Goal: Transaction & Acquisition: Purchase product/service

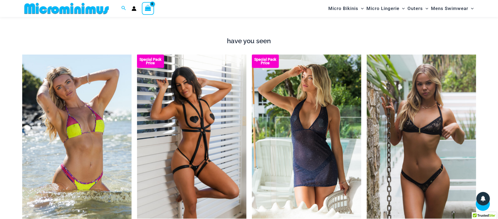
scroll to position [696, 0]
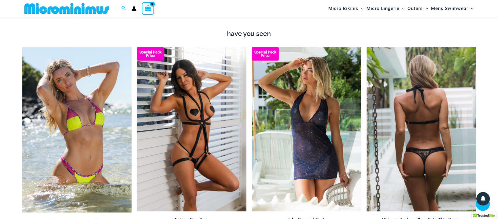
click at [412, 83] on img at bounding box center [421, 129] width 109 height 164
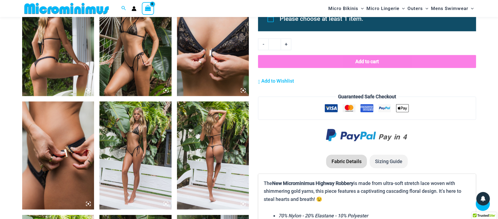
scroll to position [550, 0]
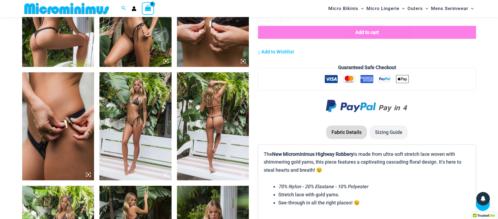
click at [218, 123] on img at bounding box center [213, 126] width 72 height 108
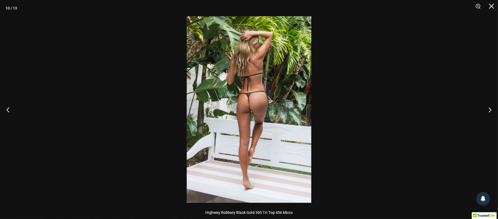
click at [246, 119] on img at bounding box center [249, 109] width 125 height 187
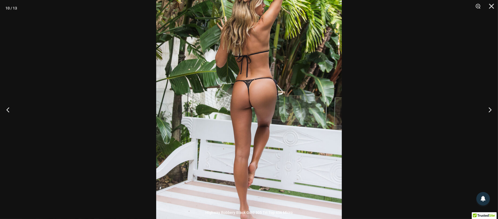
click at [245, 129] on img at bounding box center [249, 105] width 186 height 278
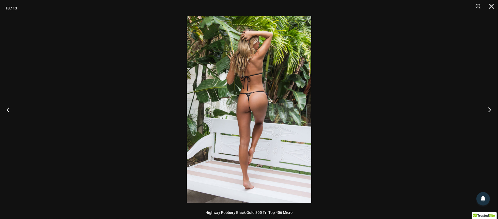
click at [490, 107] on button "Next" at bounding box center [488, 109] width 20 height 27
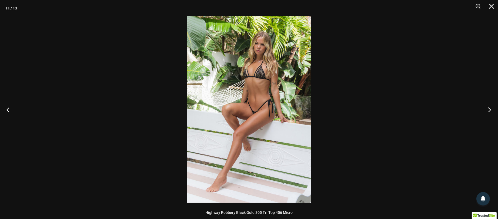
click at [490, 107] on button "Next" at bounding box center [488, 109] width 20 height 27
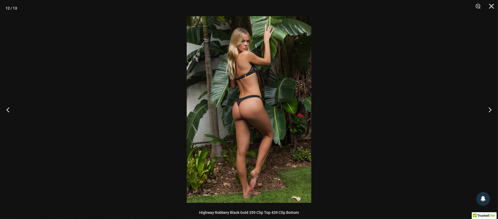
click at [419, 102] on div at bounding box center [249, 109] width 498 height 219
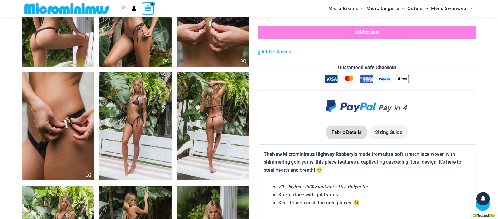
click at [391, 126] on li "Sizing Guide" at bounding box center [389, 133] width 38 height 14
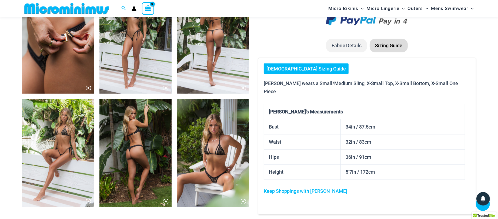
scroll to position [637, 0]
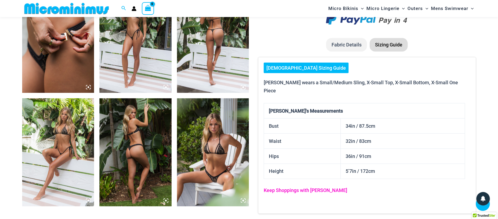
click at [309, 188] on link "Keep Shoppings with Lauren" at bounding box center [306, 191] width 84 height 6
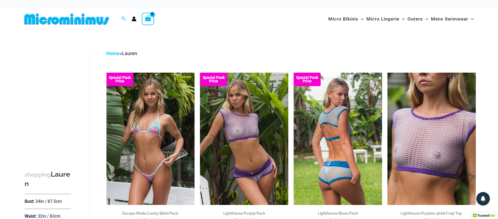
click at [345, 188] on img at bounding box center [338, 139] width 88 height 132
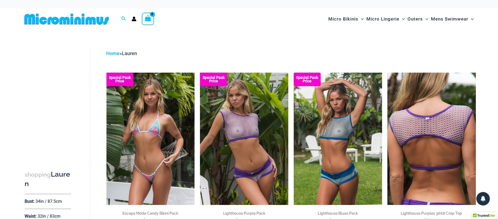
click at [422, 156] on img at bounding box center [432, 139] width 88 height 132
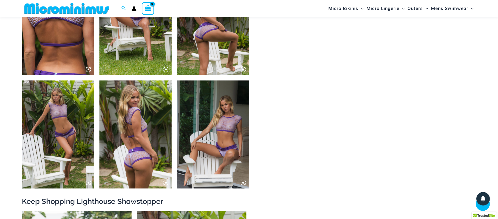
scroll to position [462, 0]
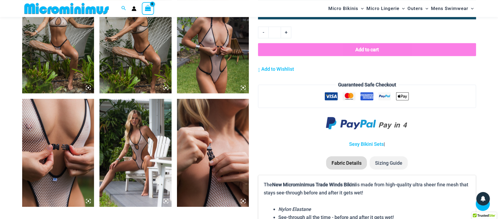
scroll to position [754, 0]
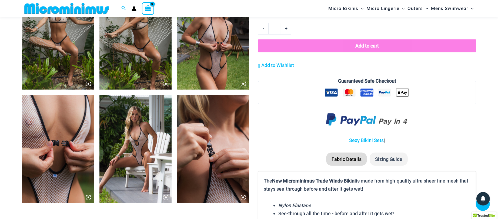
click at [119, 130] on img at bounding box center [135, 149] width 72 height 108
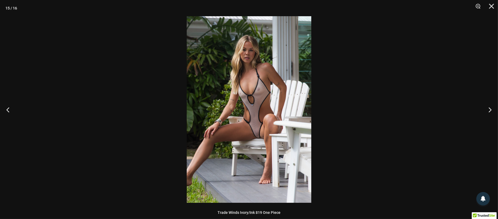
click at [208, 122] on img at bounding box center [249, 109] width 125 height 187
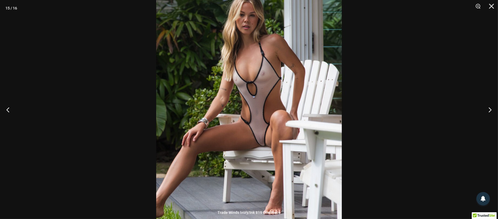
click at [116, 112] on div at bounding box center [249, 109] width 498 height 219
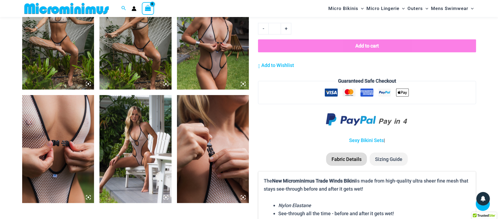
click at [56, 142] on img at bounding box center [58, 149] width 72 height 108
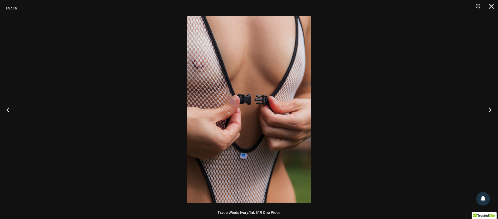
click at [200, 139] on img at bounding box center [249, 109] width 125 height 187
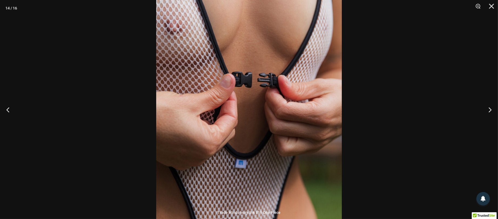
click at [200, 139] on img at bounding box center [249, 95] width 186 height 278
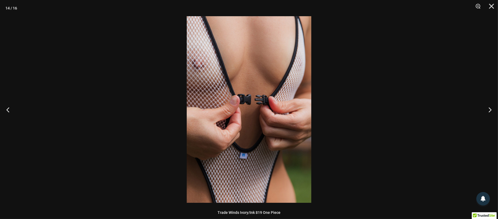
click at [143, 127] on div at bounding box center [249, 109] width 498 height 219
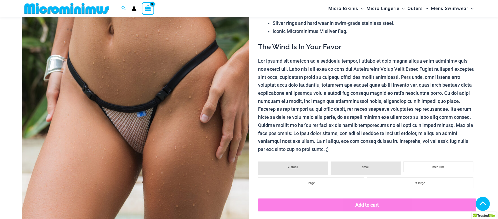
scroll to position [83, 0]
